Goal: Information Seeking & Learning: Learn about a topic

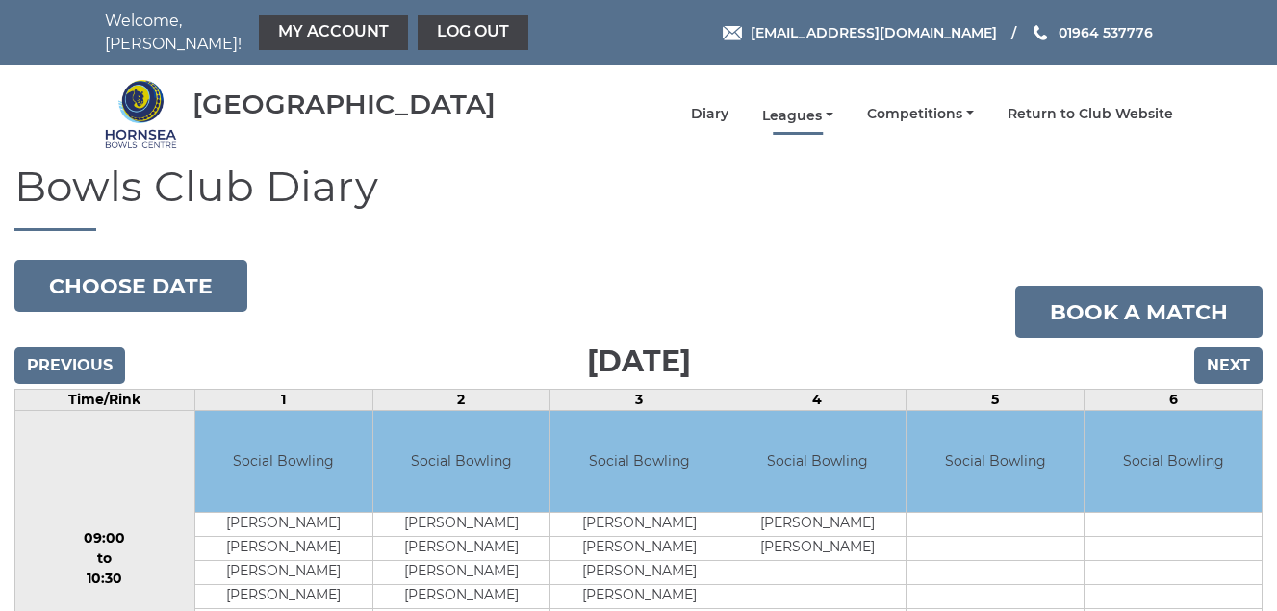
click at [792, 110] on link "Leagues" at bounding box center [797, 116] width 71 height 18
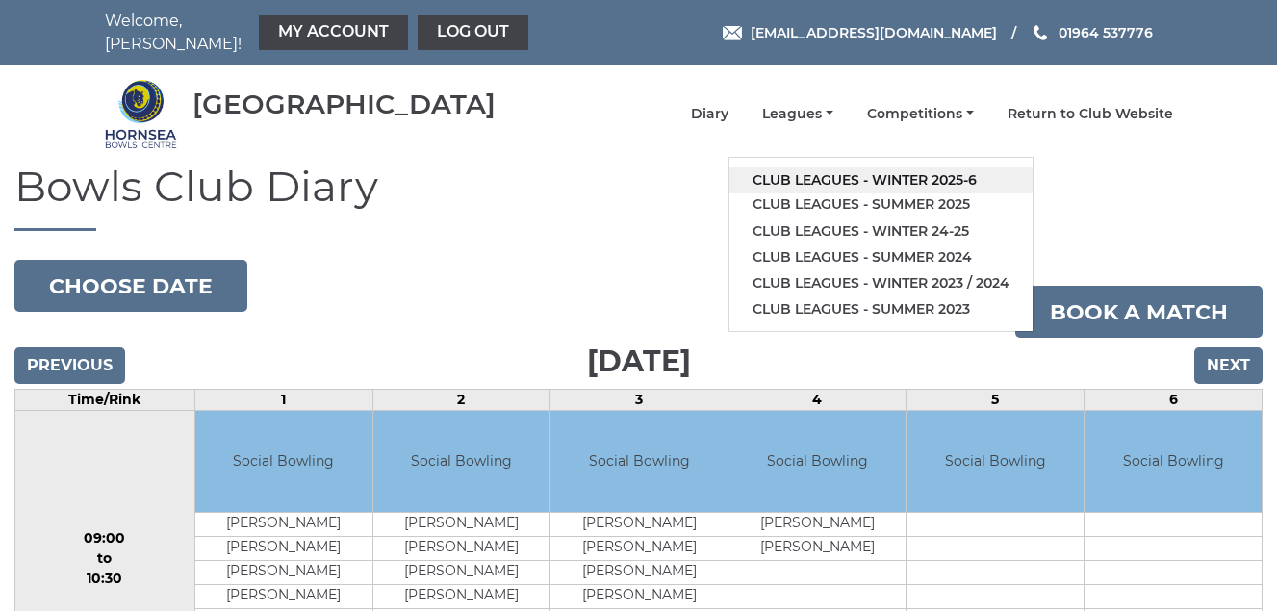
click at [804, 176] on link "Club leagues - Winter 2025-6" at bounding box center [880, 180] width 303 height 26
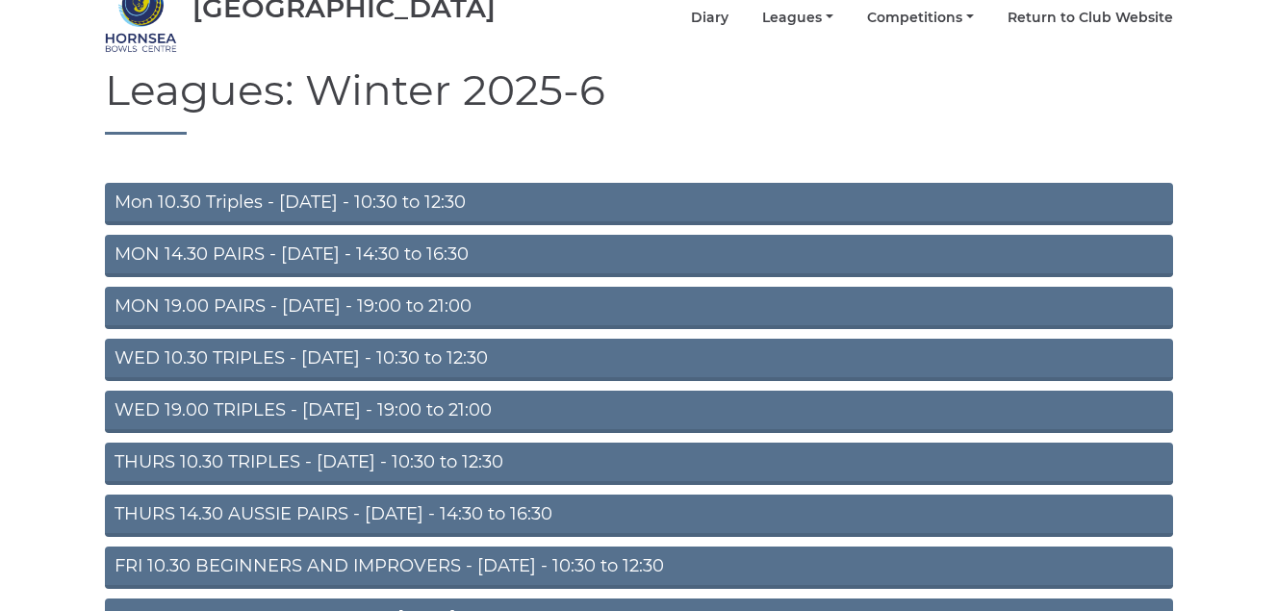
scroll to position [269, 0]
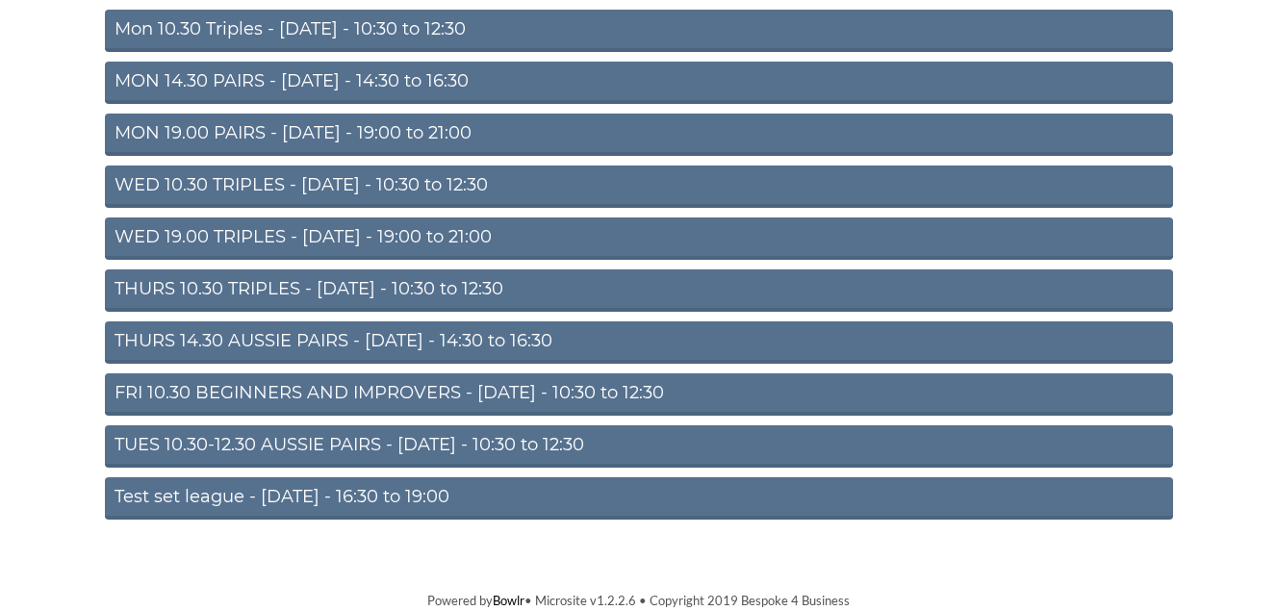
click at [361, 439] on link "TUES 10.30-12.30 AUSSIE PAIRS - Tuesday - 10:30 to 12:30" at bounding box center [639, 446] width 1068 height 42
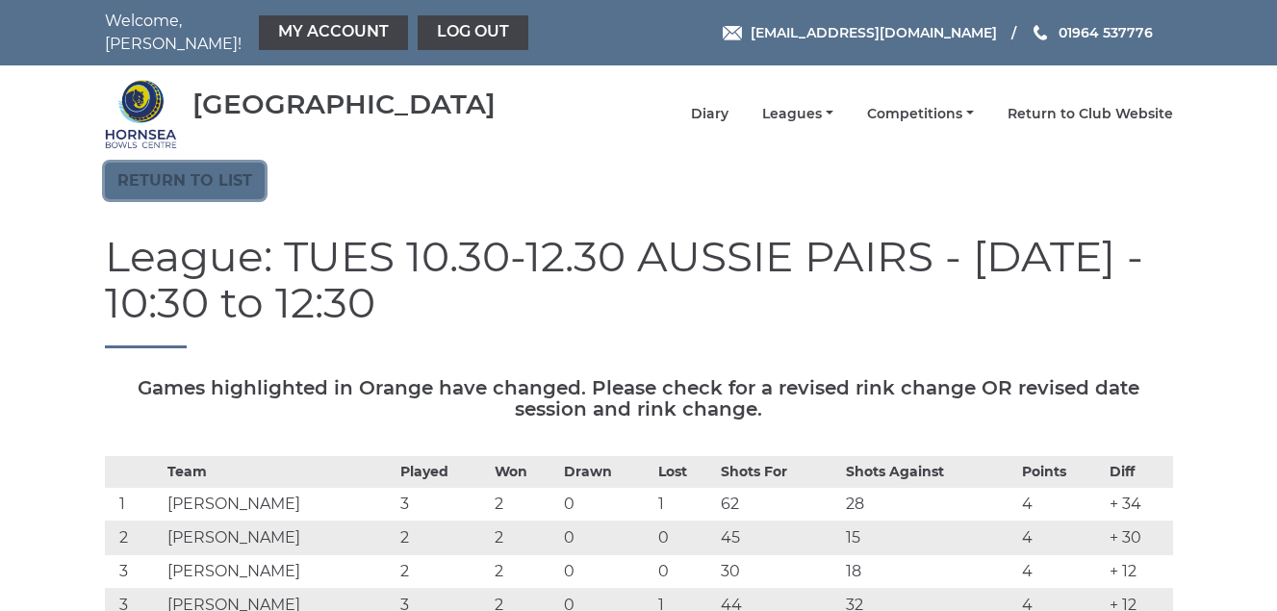
click at [185, 184] on link "Return to list" at bounding box center [185, 181] width 160 height 37
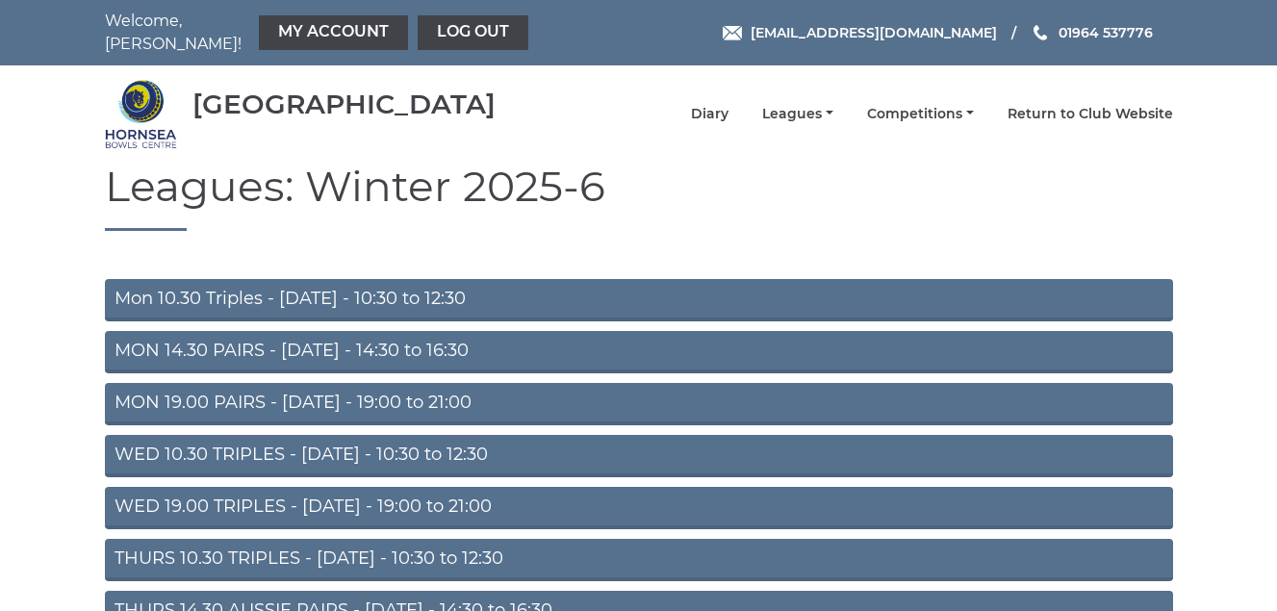
click at [373, 297] on link "Mon 10.30 Triples - [DATE] - 10:30 to 12:30" at bounding box center [639, 300] width 1068 height 42
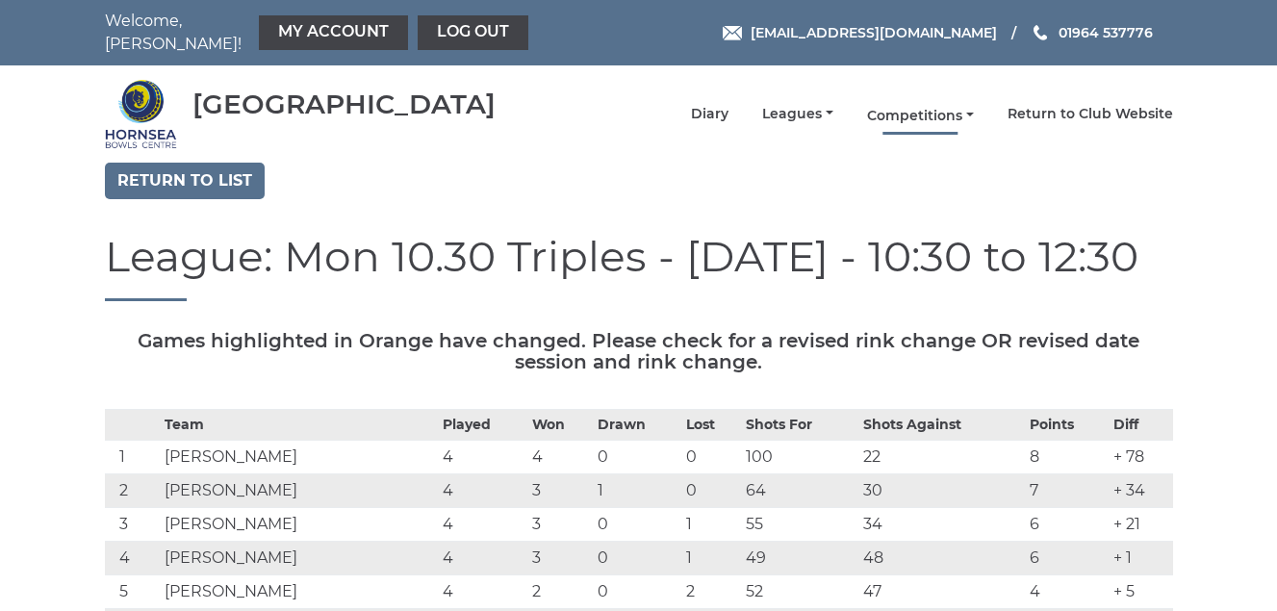
click at [909, 115] on link "Competitions" at bounding box center [920, 116] width 107 height 18
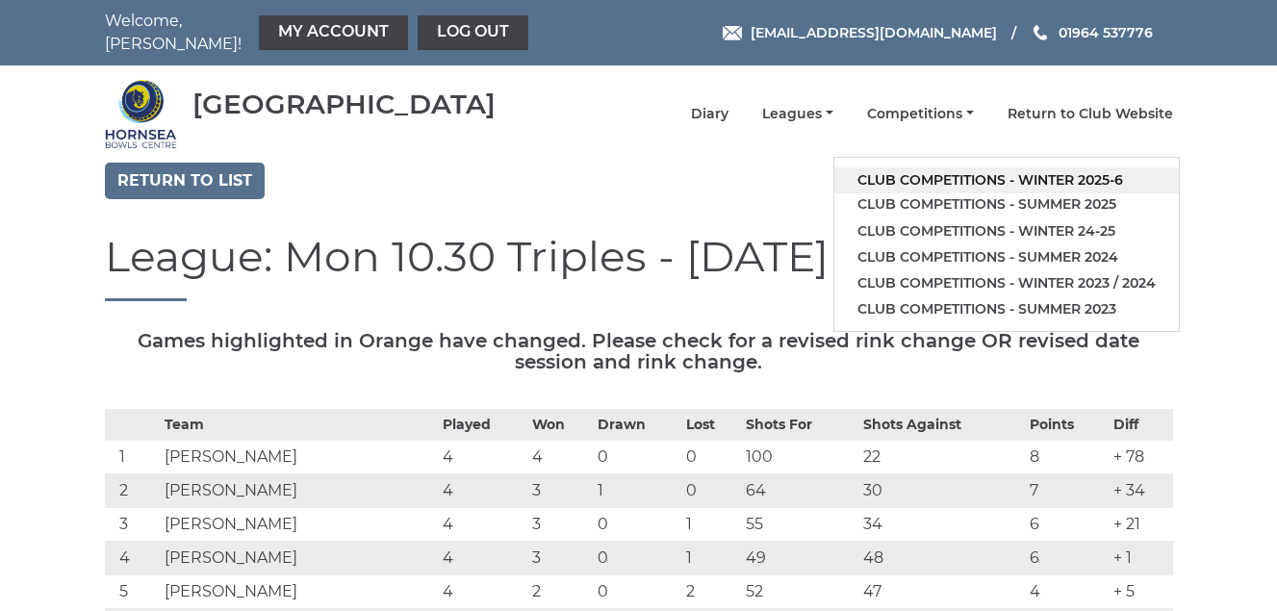
click at [934, 174] on link "Club competitions - Winter 2025-6" at bounding box center [1006, 180] width 345 height 26
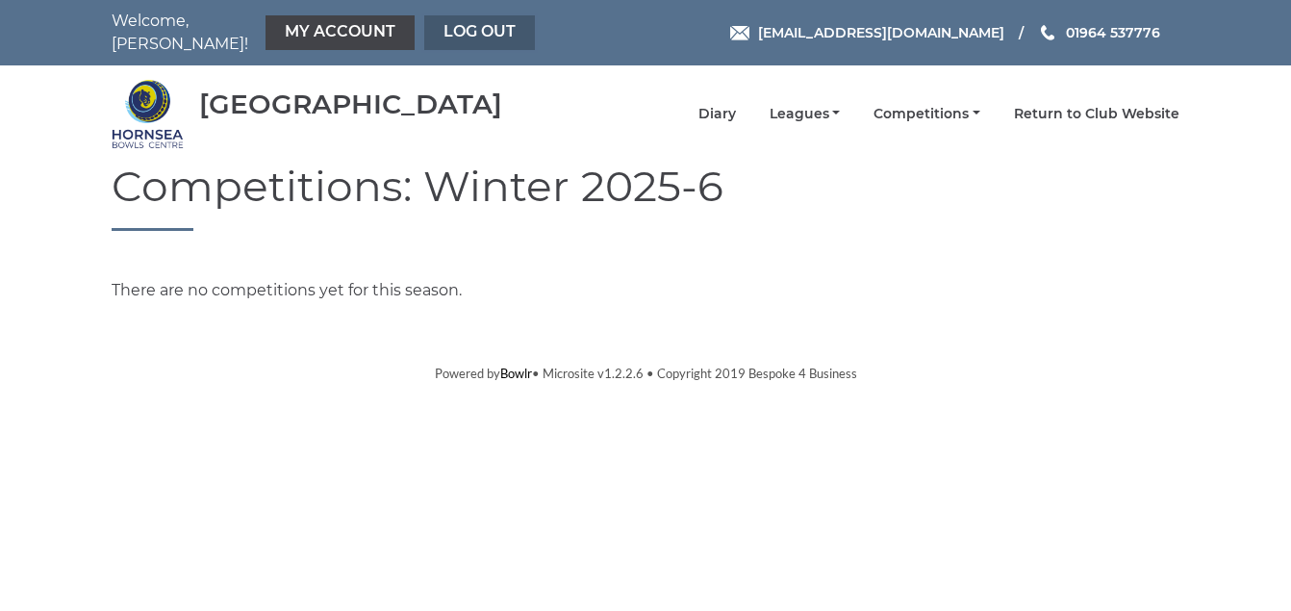
click at [501, 37] on link "Log out" at bounding box center [479, 32] width 111 height 35
